Goal: Transaction & Acquisition: Purchase product/service

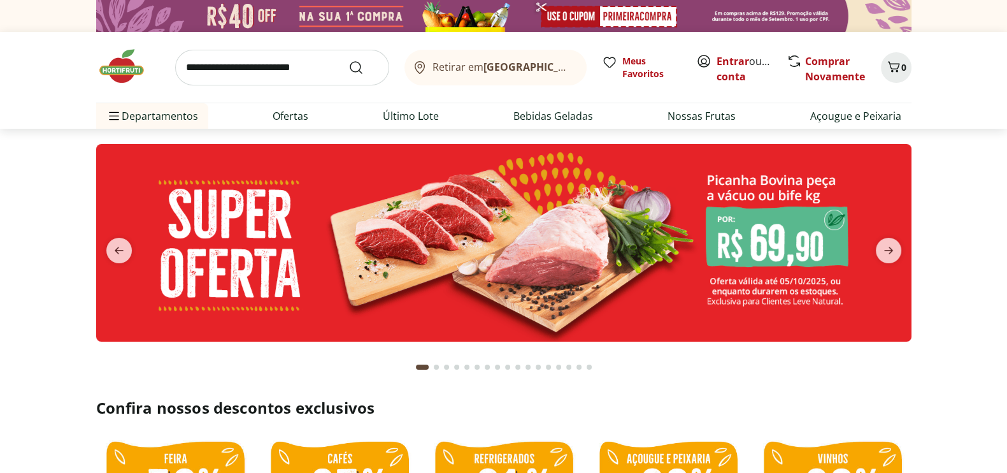
click at [185, 68] on input "search" at bounding box center [282, 68] width 214 height 36
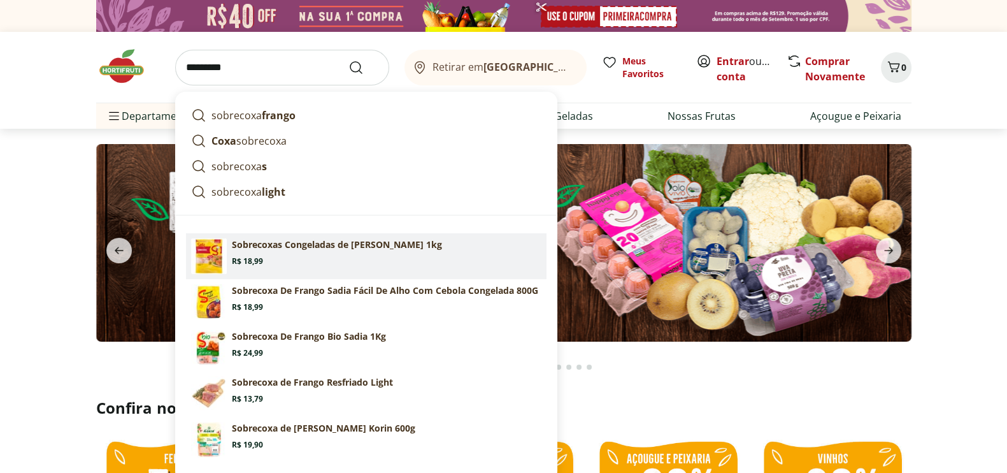
click at [277, 246] on p "Sobrecoxas Congeladas de [PERSON_NAME] 1kg" at bounding box center [337, 244] width 210 height 13
type input "**********"
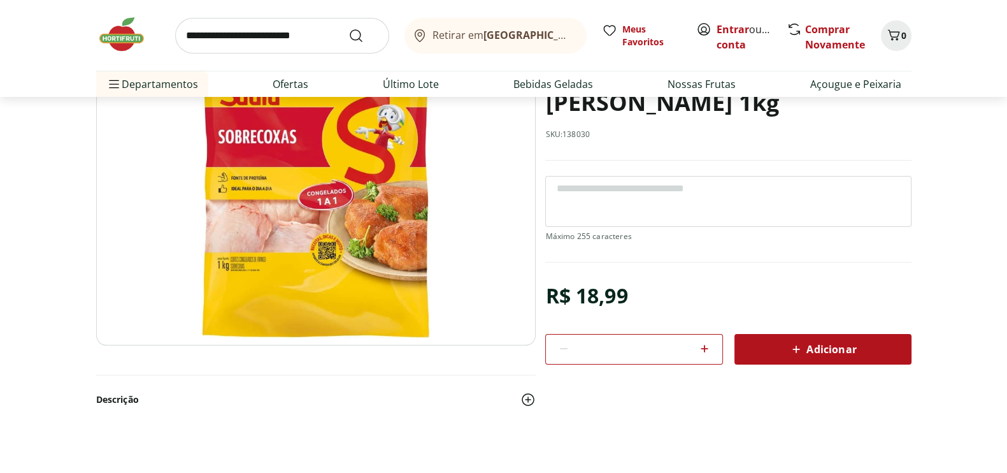
scroll to position [151, 0]
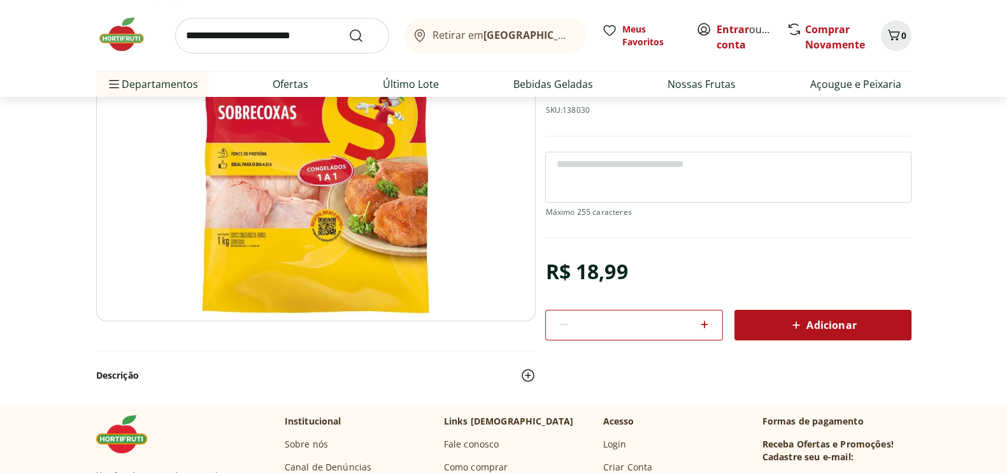
click at [705, 322] on icon at bounding box center [704, 324] width 15 height 15
click at [706, 322] on icon at bounding box center [704, 324] width 15 height 15
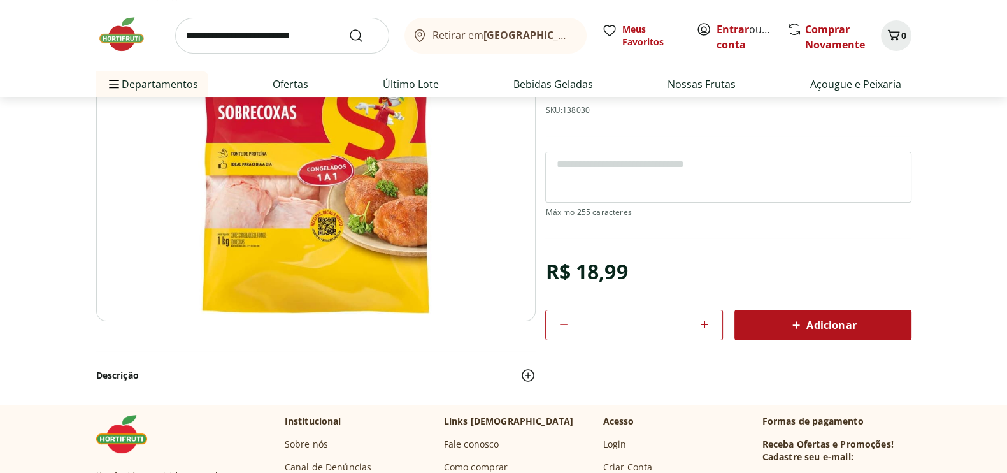
click at [706, 322] on icon at bounding box center [704, 324] width 15 height 15
type input "*"
click at [843, 322] on span "Adicionar" at bounding box center [822, 324] width 68 height 15
click at [184, 35] on input "search" at bounding box center [282, 36] width 214 height 36
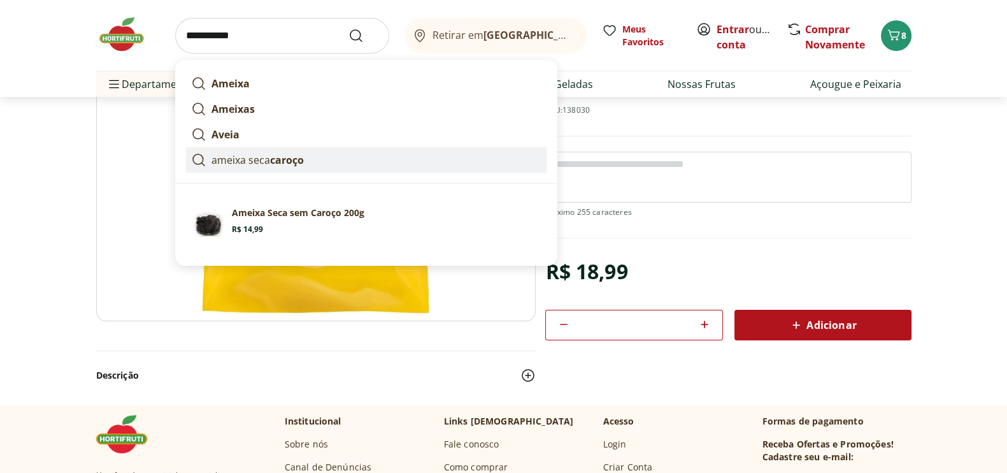
click at [239, 160] on p "ameixa seca caroço" at bounding box center [257, 159] width 92 height 15
type input "**********"
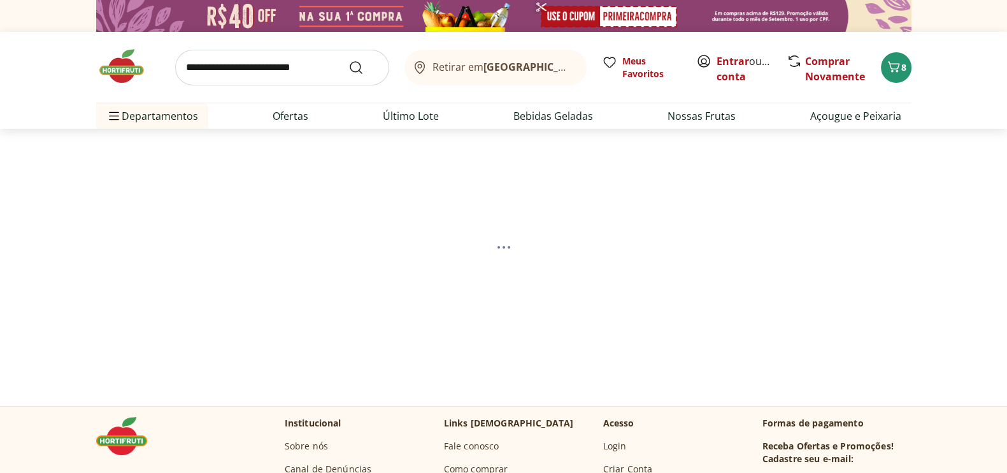
select select "**********"
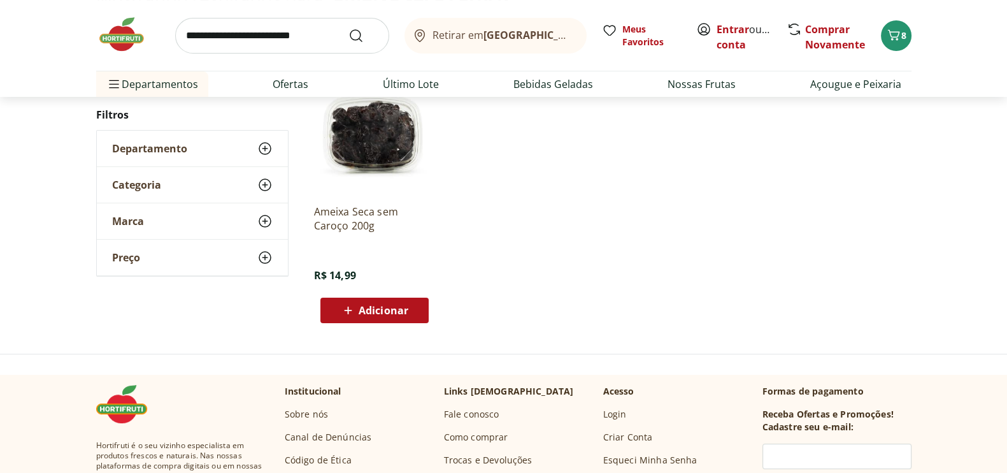
scroll to position [178, 0]
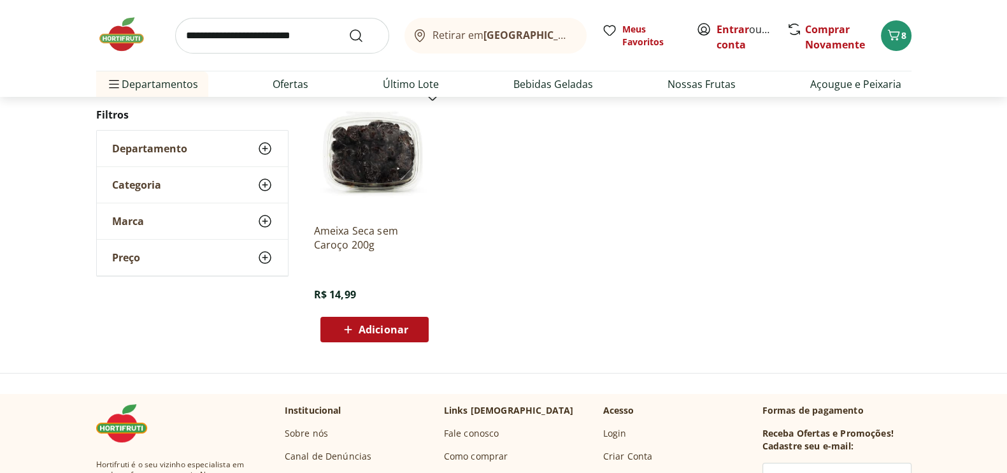
click at [387, 327] on span "Adicionar" at bounding box center [384, 329] width 50 height 10
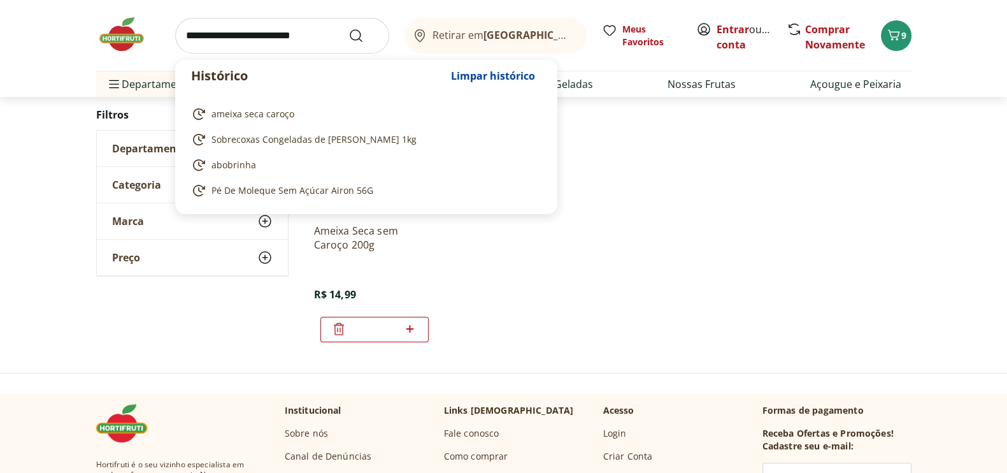
click at [181, 36] on input "search" at bounding box center [282, 36] width 214 height 36
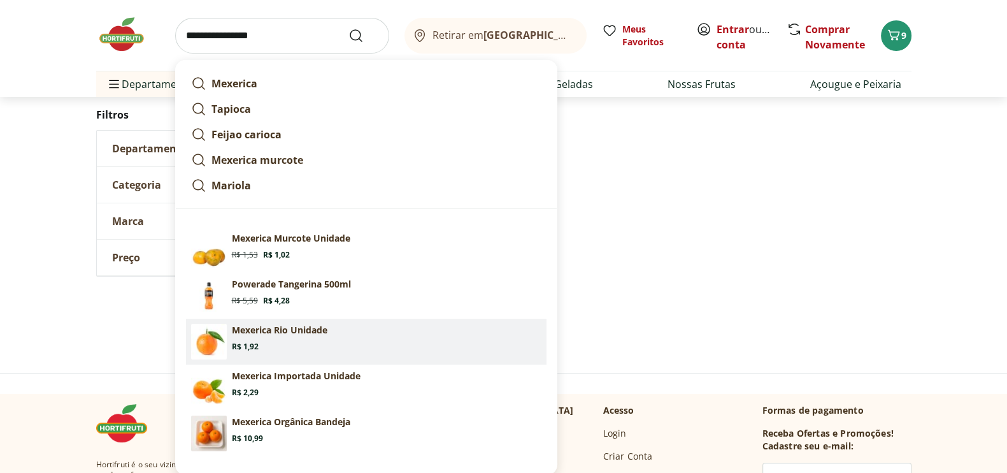
click at [248, 326] on p "Mexerica Rio Unidade" at bounding box center [280, 330] width 96 height 13
type input "**********"
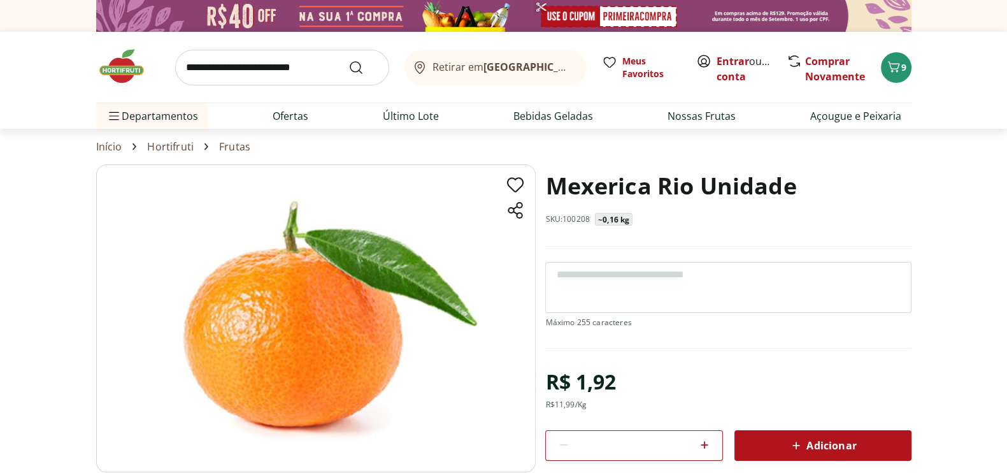
click at [704, 446] on icon at bounding box center [705, 445] width 8 height 8
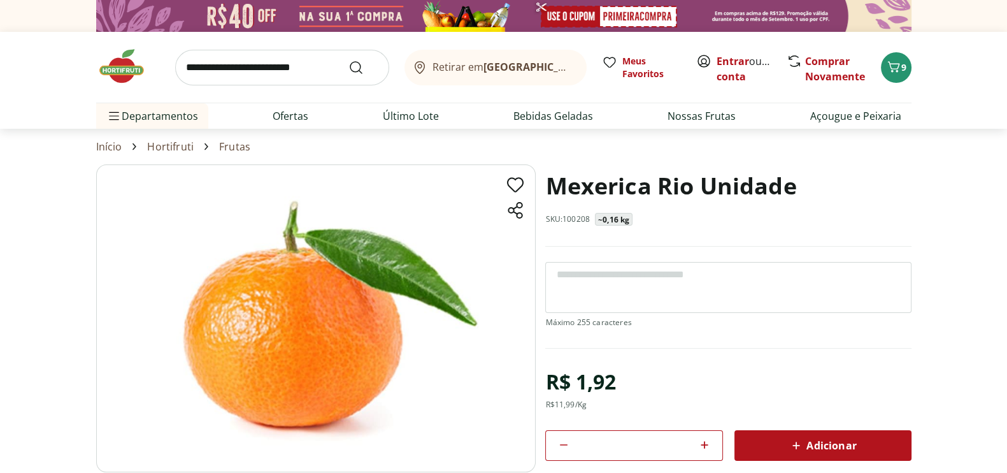
click at [704, 446] on icon at bounding box center [705, 445] width 8 height 8
click at [704, 447] on icon at bounding box center [705, 445] width 8 height 8
click at [704, 447] on icon at bounding box center [704, 444] width 15 height 15
click at [704, 448] on icon at bounding box center [704, 444] width 15 height 15
click at [704, 450] on icon at bounding box center [704, 444] width 15 height 15
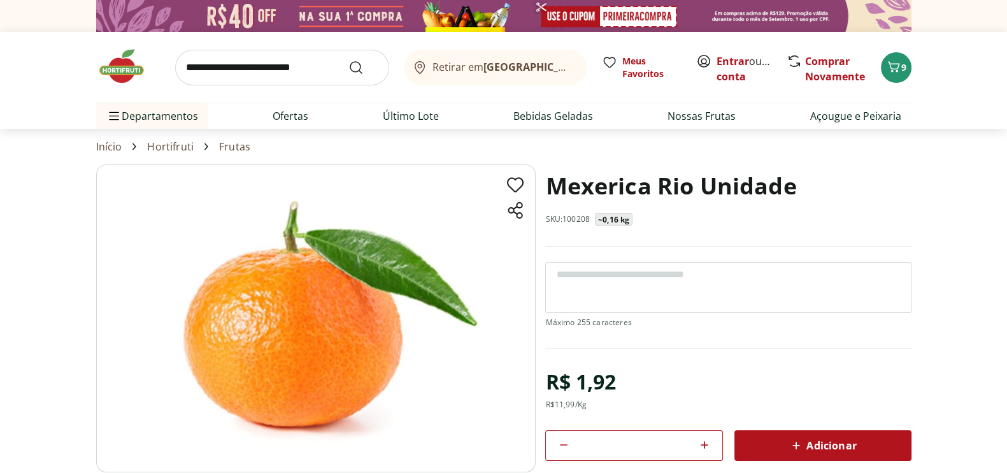
click at [704, 454] on div at bounding box center [704, 445] width 15 height 31
type input "**"
click at [838, 441] on span "Adicionar" at bounding box center [822, 444] width 68 height 15
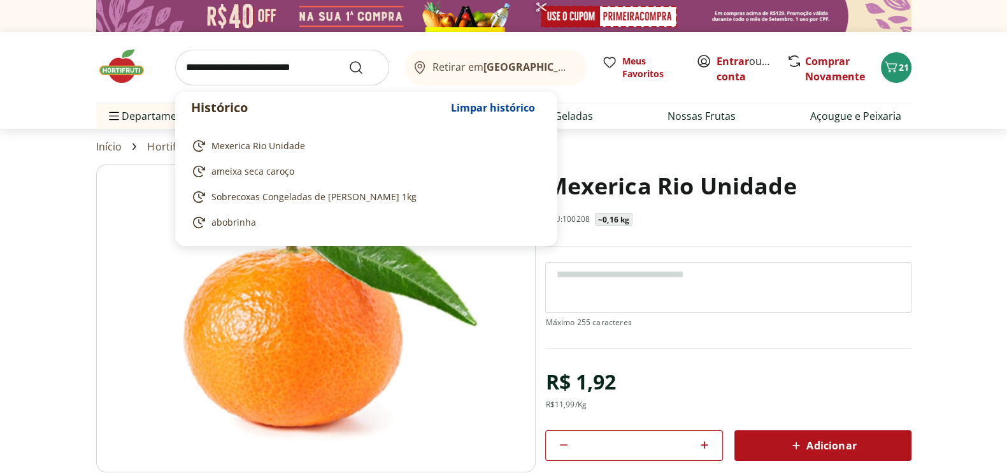
click at [185, 65] on input "search" at bounding box center [282, 68] width 214 height 36
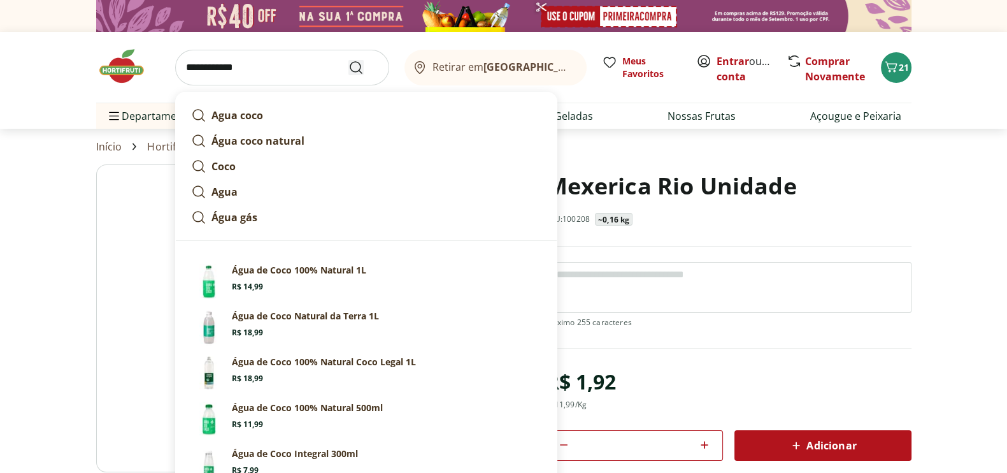
type input "**********"
click at [357, 66] on icon "Submit Search" at bounding box center [355, 67] width 15 height 15
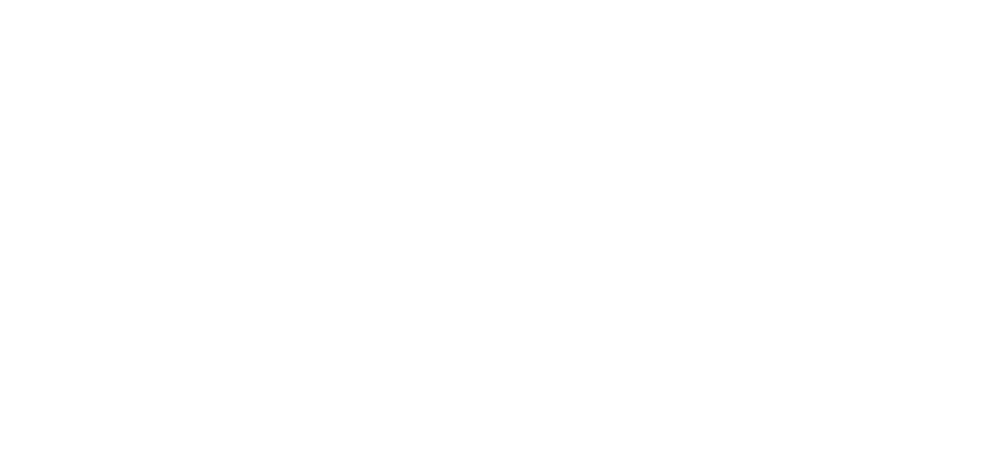
select select "**********"
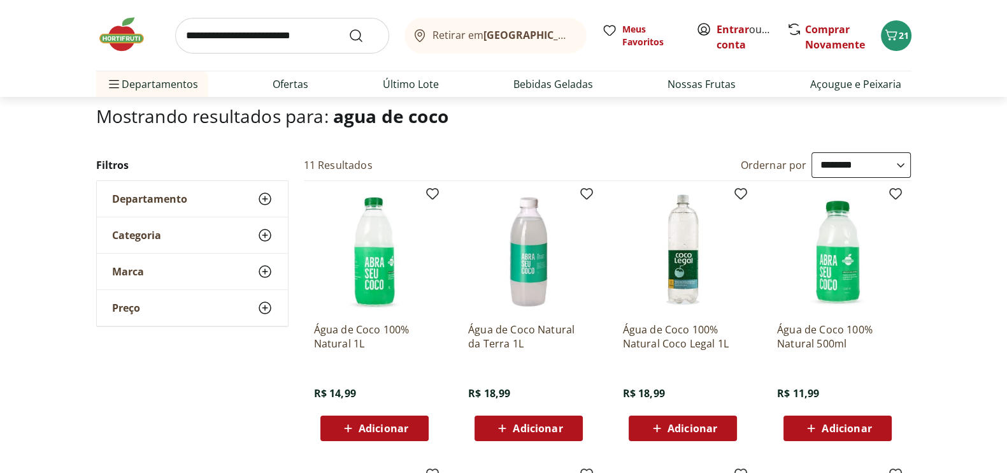
scroll to position [96, 0]
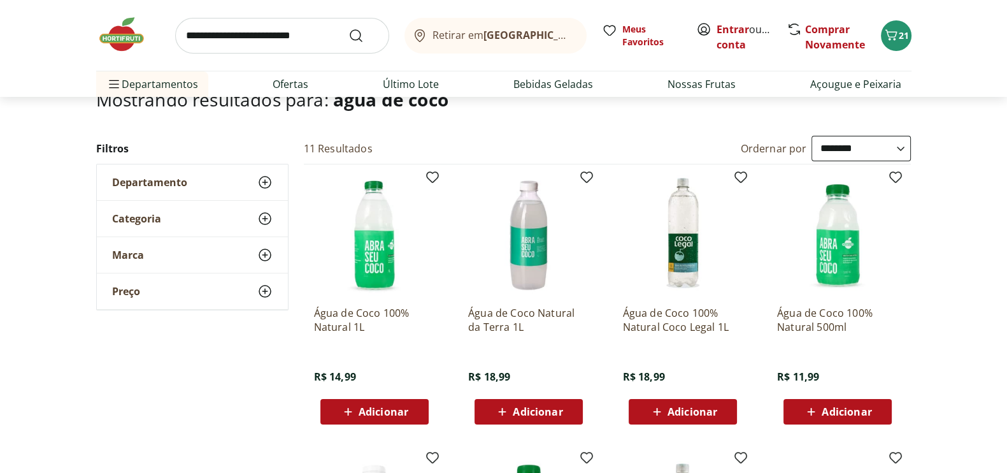
click at [382, 408] on span "Adicionar" at bounding box center [384, 411] width 50 height 10
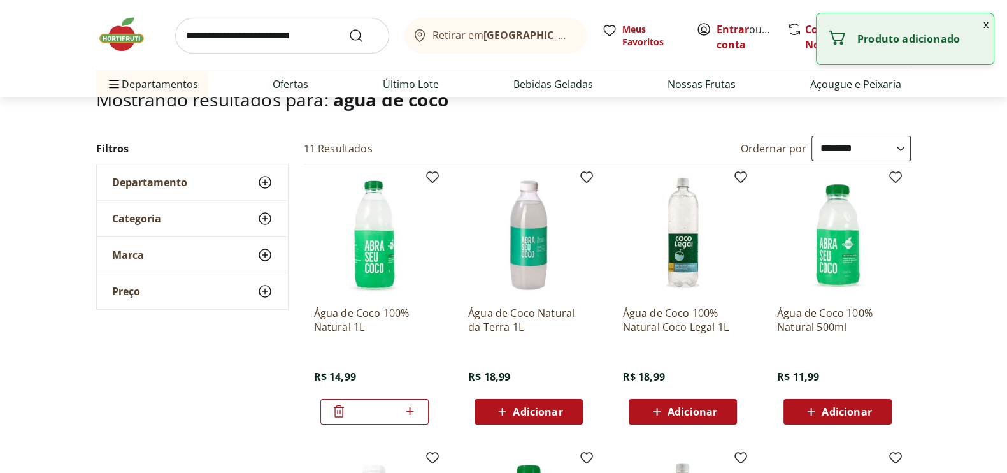
click at [411, 411] on icon at bounding box center [410, 410] width 16 height 15
type input "*"
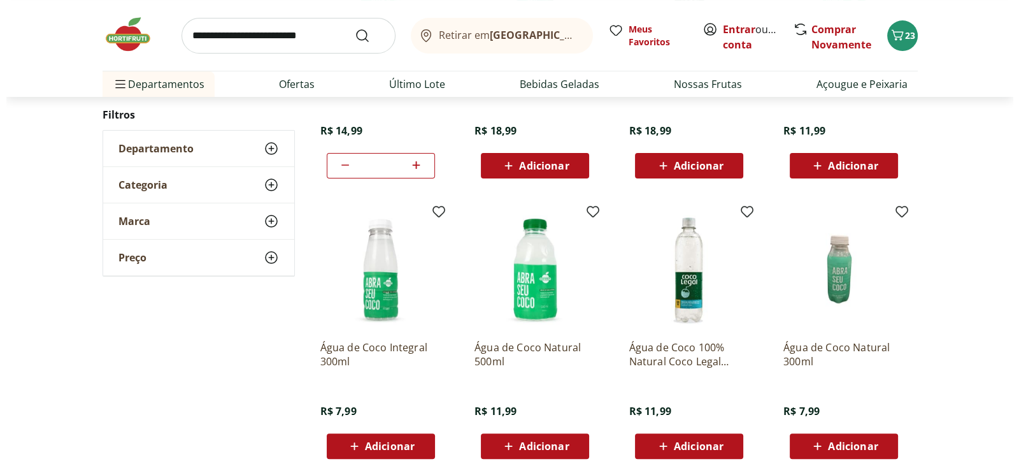
scroll to position [338, 0]
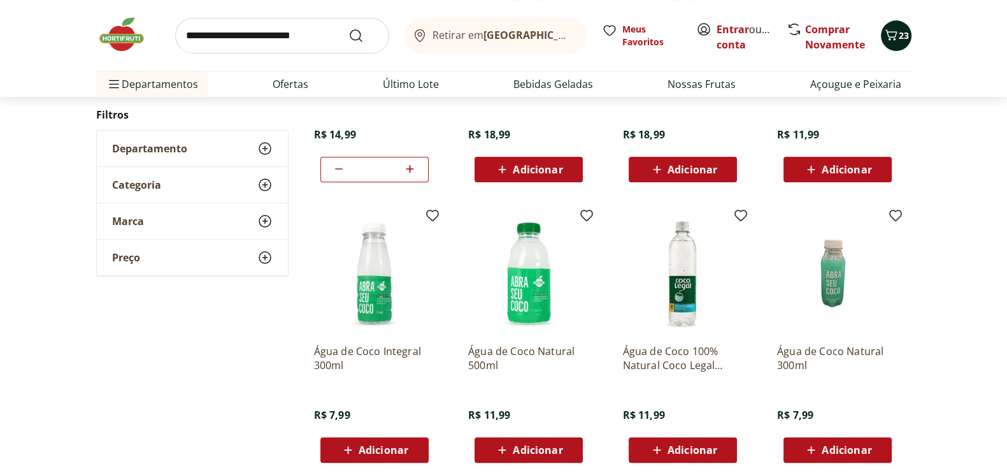
click at [893, 35] on icon "Carrinho" at bounding box center [890, 34] width 15 height 15
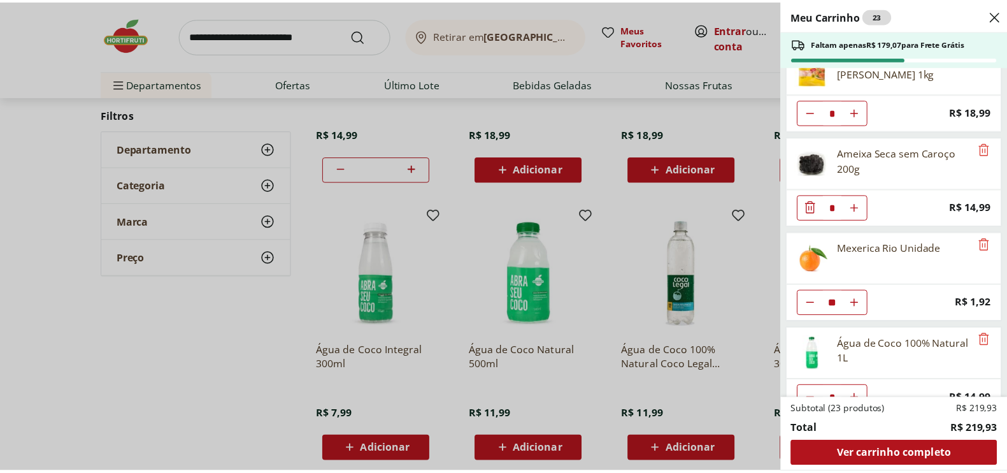
scroll to position [52, 0]
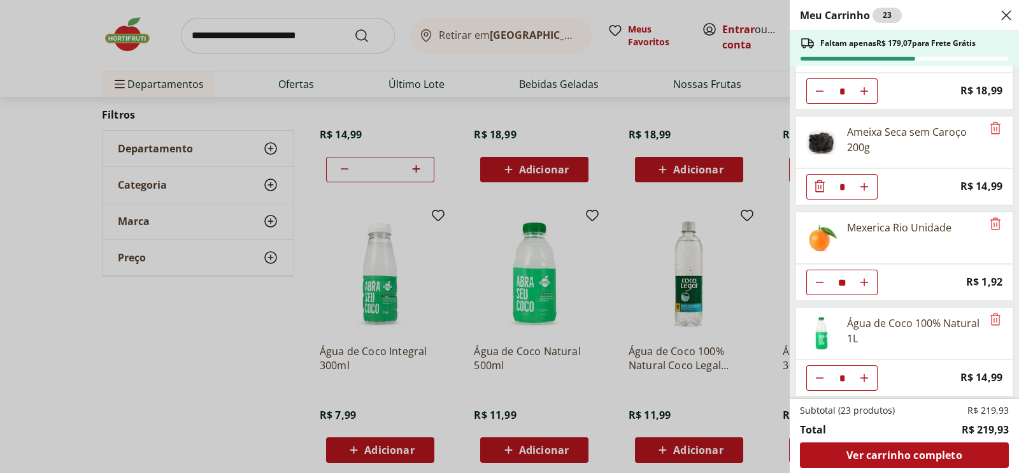
drag, startPoint x: 53, startPoint y: 131, endPoint x: 35, endPoint y: 120, distance: 21.2
click at [46, 127] on div "Meu Carrinho 23 Faltam apenas R$ 179,07 para Frete Grátis Sobrecoxas Congeladas…" at bounding box center [509, 236] width 1019 height 473
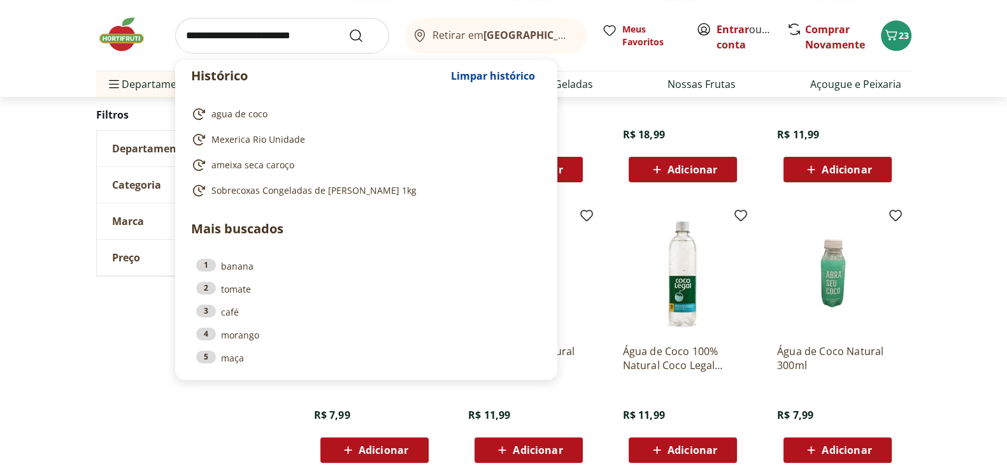
click at [184, 35] on input "search" at bounding box center [282, 36] width 214 height 36
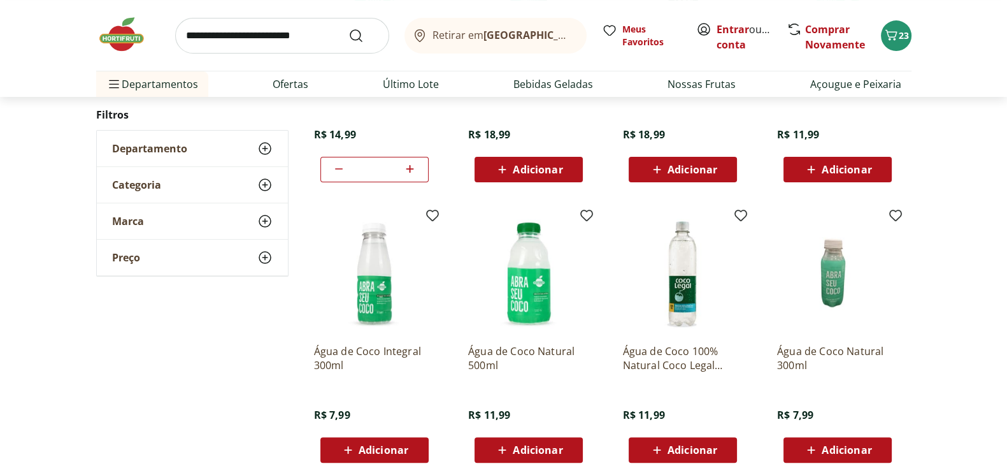
click at [0, 153] on div "**********" at bounding box center [503, 323] width 1007 height 859
click at [264, 148] on use at bounding box center [264, 148] width 15 height 15
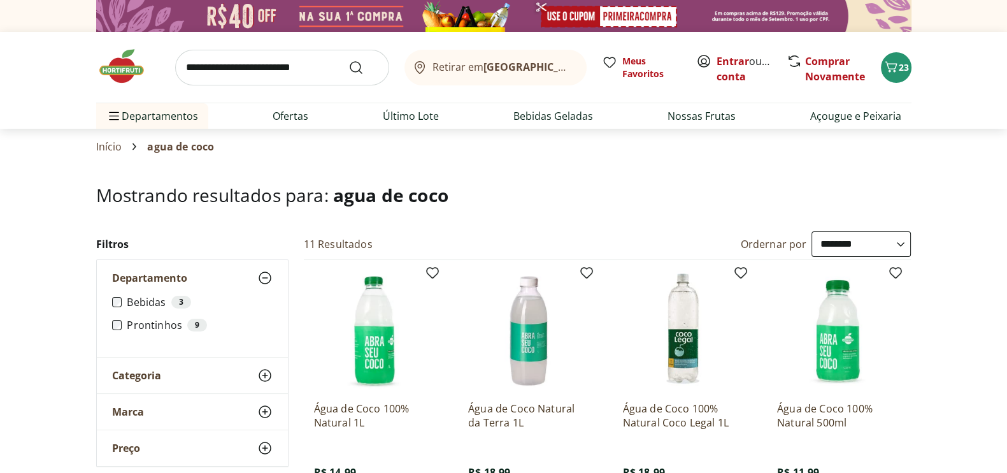
scroll to position [7, 0]
